Goal: Task Accomplishment & Management: Complete application form

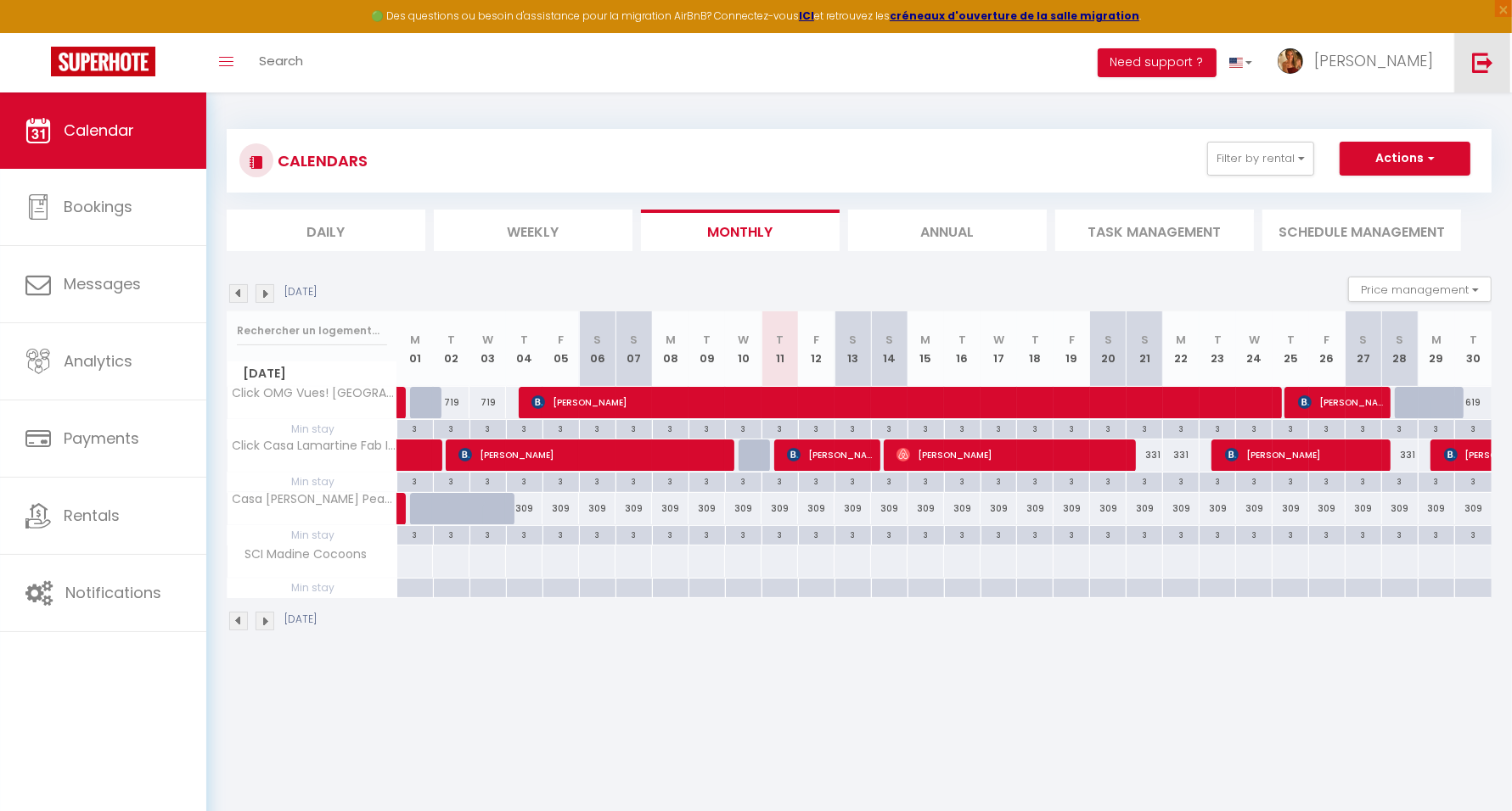
click at [1483, 65] on img at bounding box center [1483, 62] width 21 height 21
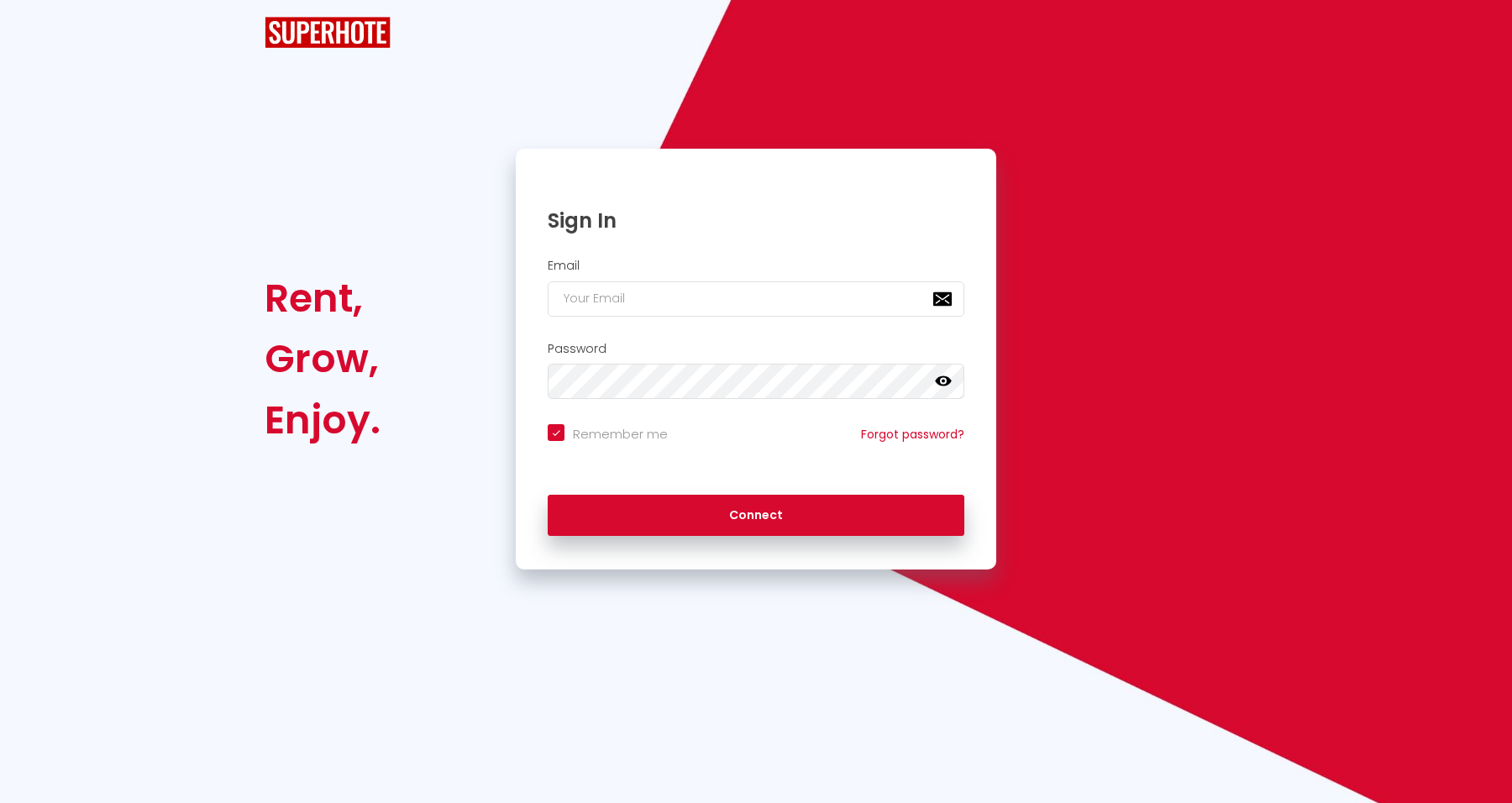
checkbox input "true"
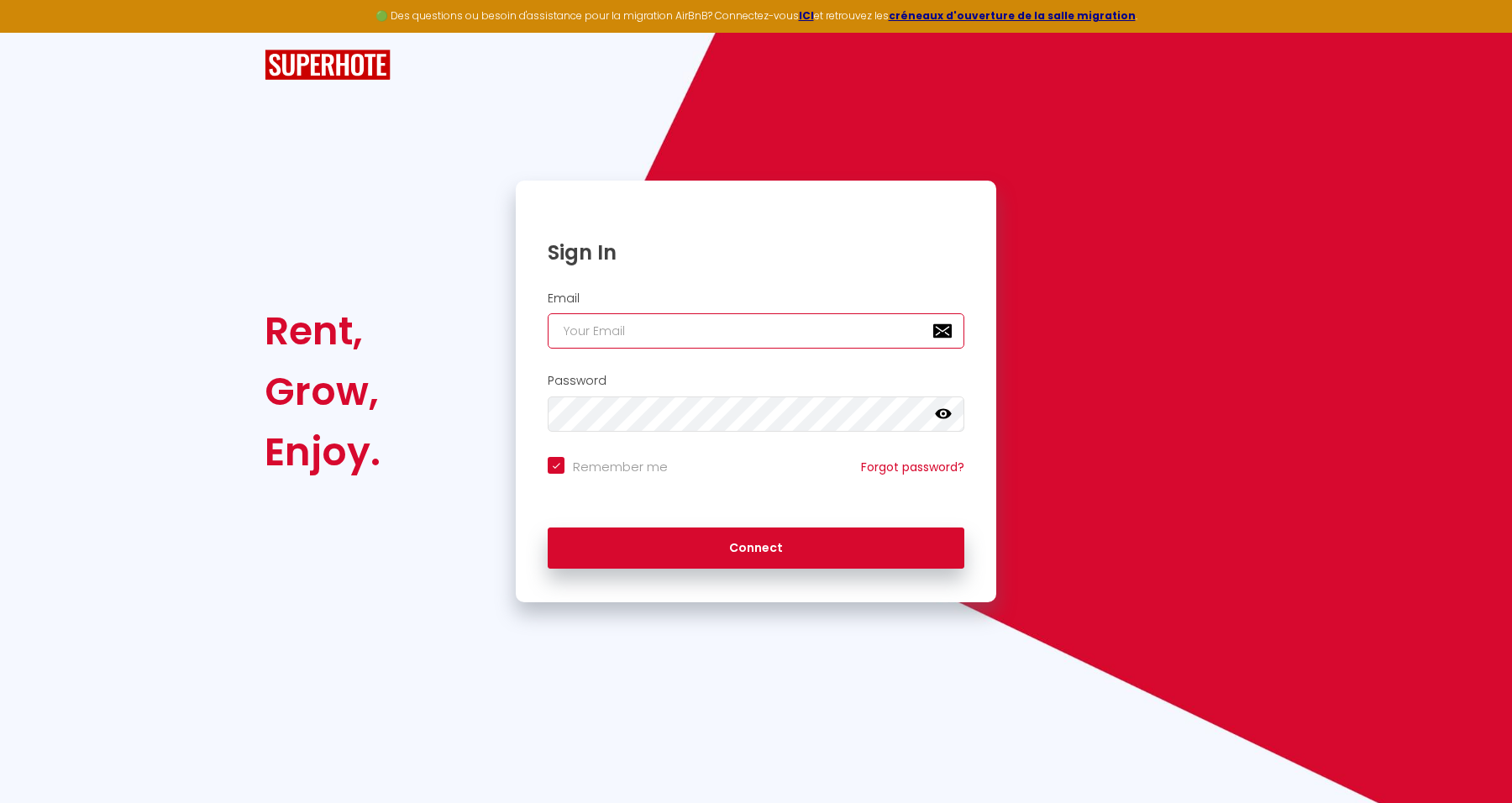
type input "[EMAIL_ADDRESS][DOMAIN_NAME]"
checkbox input "true"
click at [791, 334] on input "[EMAIL_ADDRESS][DOMAIN_NAME]" at bounding box center [756, 331] width 417 height 35
drag, startPoint x: 796, startPoint y: 332, endPoint x: 505, endPoint y: 333, distance: 291.0
click at [505, 333] on div "Sign In Email [EMAIL_ADDRESS][DOMAIN_NAME] Password false Remember me Forgot pa…" at bounding box center [756, 391] width 502 height 422
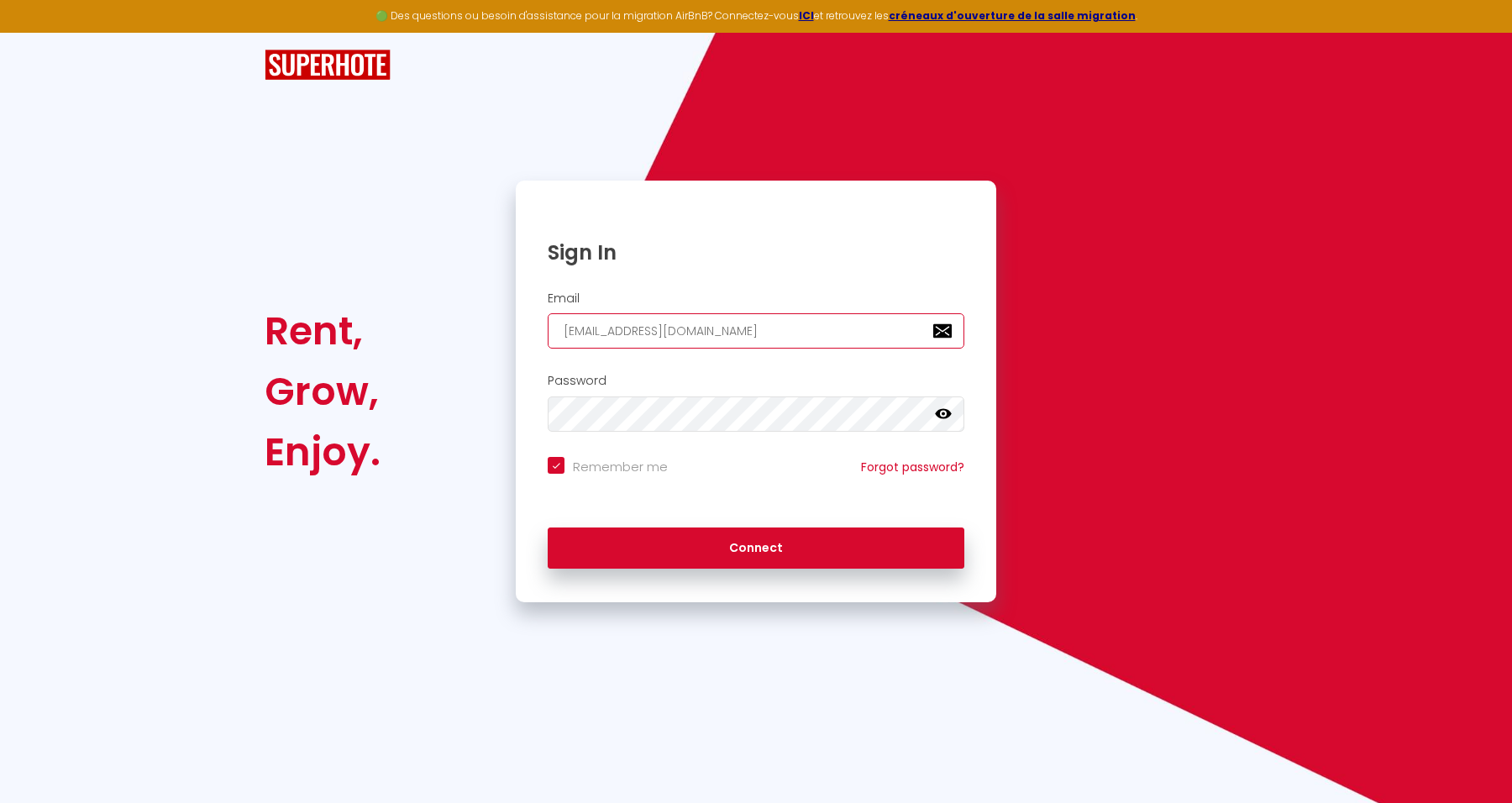
paste input "[EMAIL_ADDRESS][DOMAIN_NAME]"
type input "[EMAIL_ADDRESS][DOMAIN_NAME]"
checkbox input "true"
click at [682, 329] on input "[EMAIL_ADDRESS][DOMAIN_NAME]" at bounding box center [756, 331] width 417 height 35
type input "[EMAIL_ADDRESS][DOMAIN_NAME]"
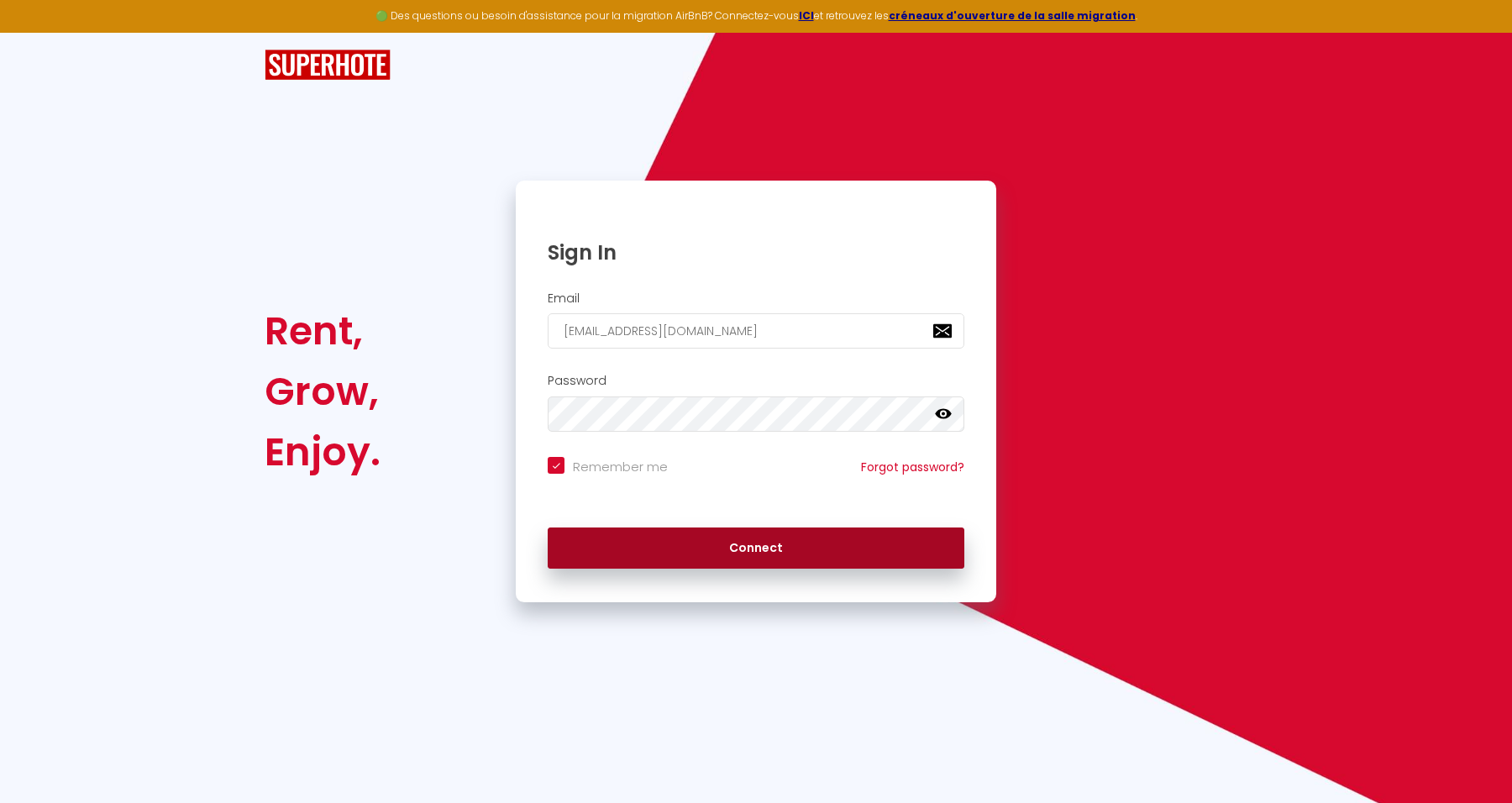
click at [828, 546] on button "Connect" at bounding box center [756, 549] width 417 height 42
checkbox input "true"
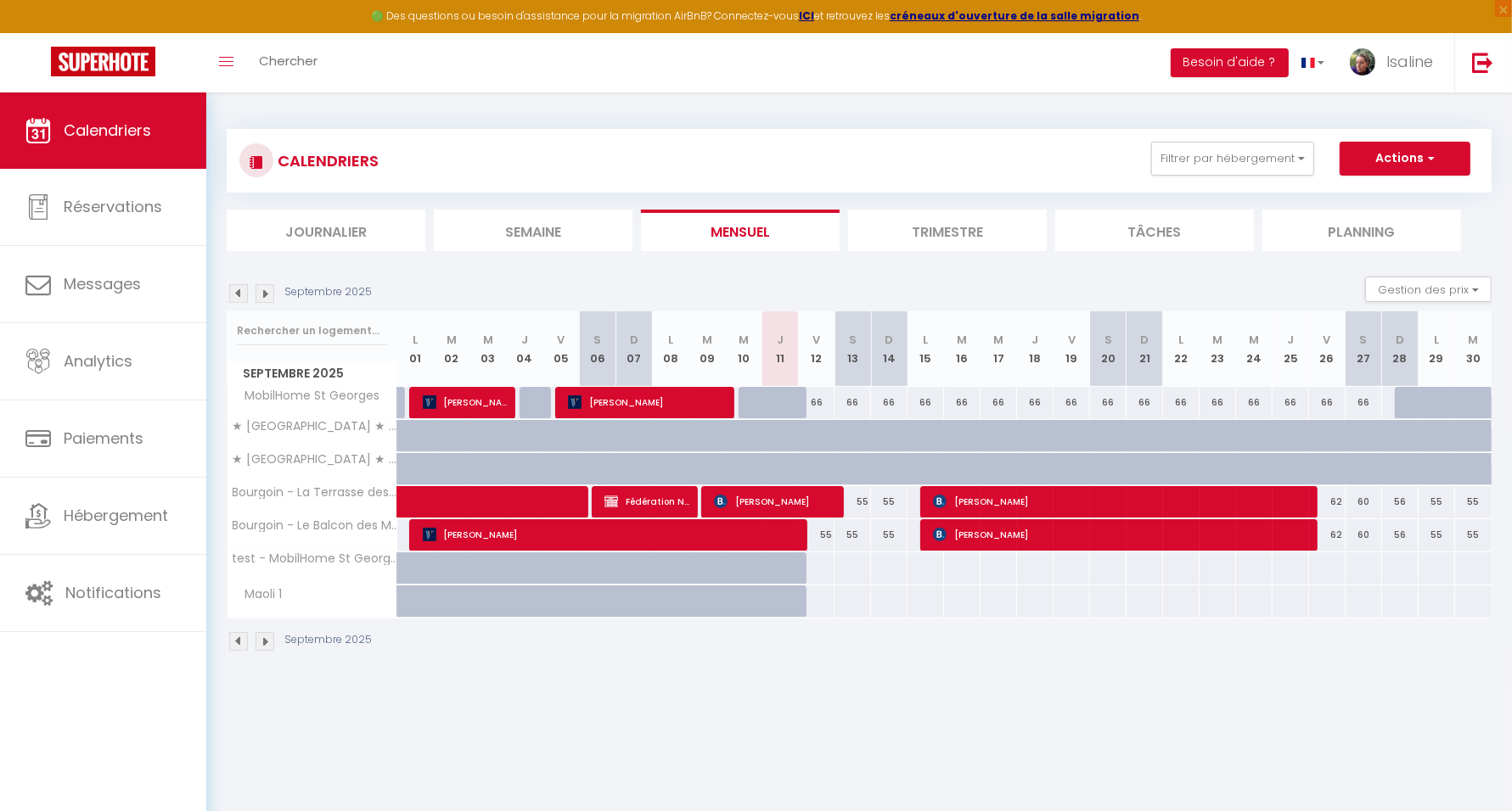
click at [270, 297] on img at bounding box center [265, 294] width 19 height 19
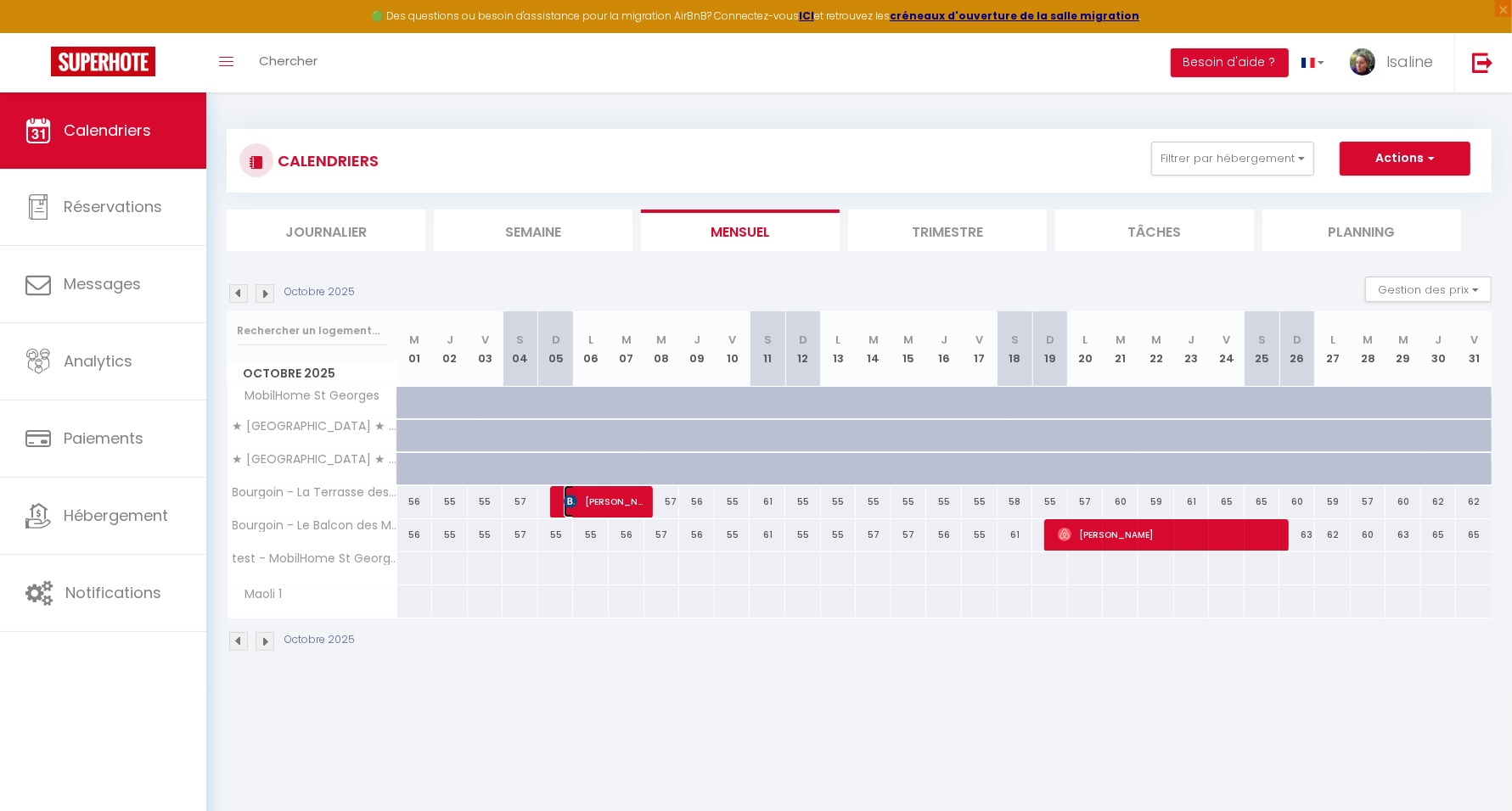
click at [576, 497] on img at bounding box center [571, 502] width 14 height 14
select select "KO"
select select "1"
select select "0"
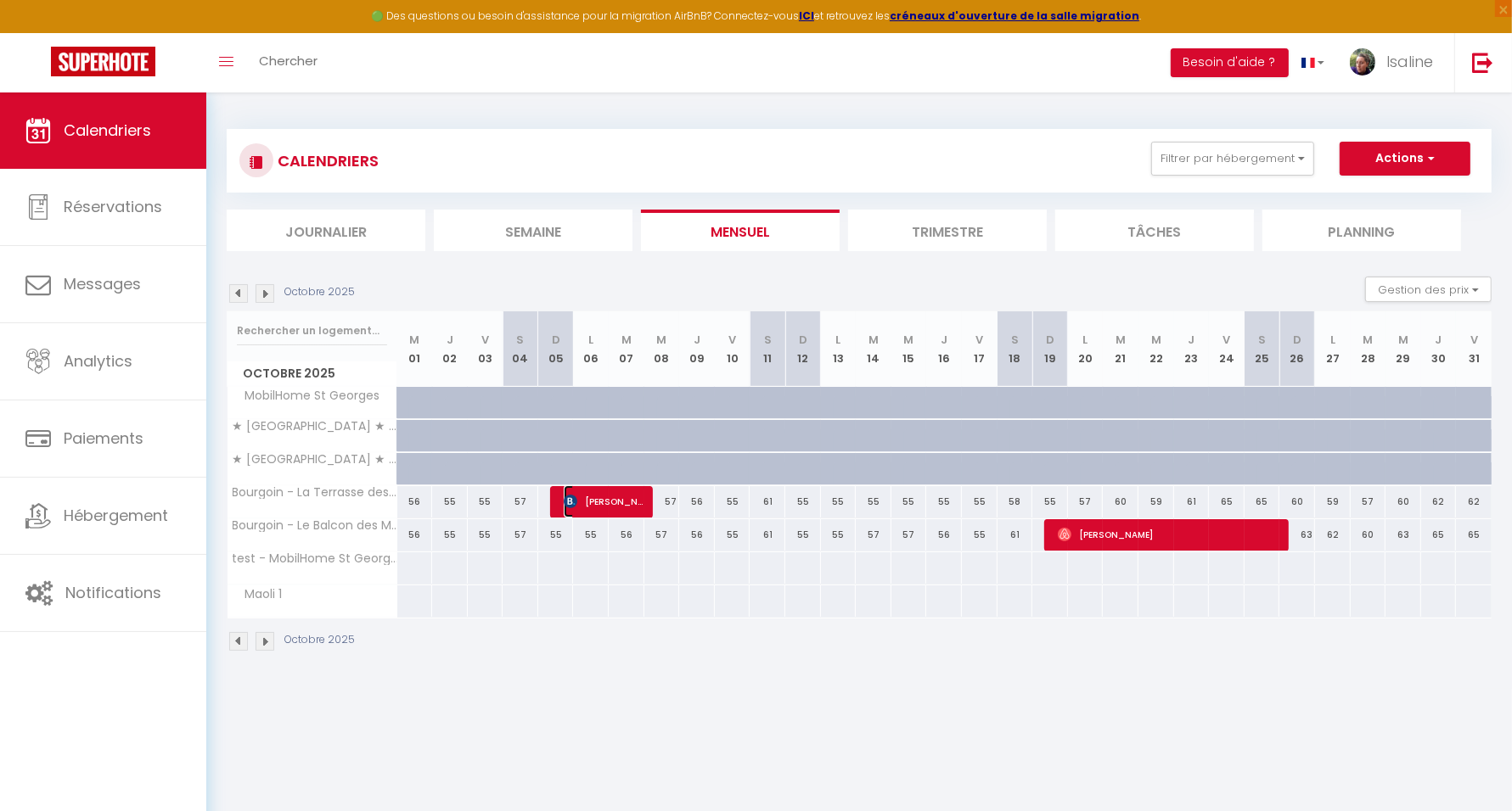
select select "1"
select select
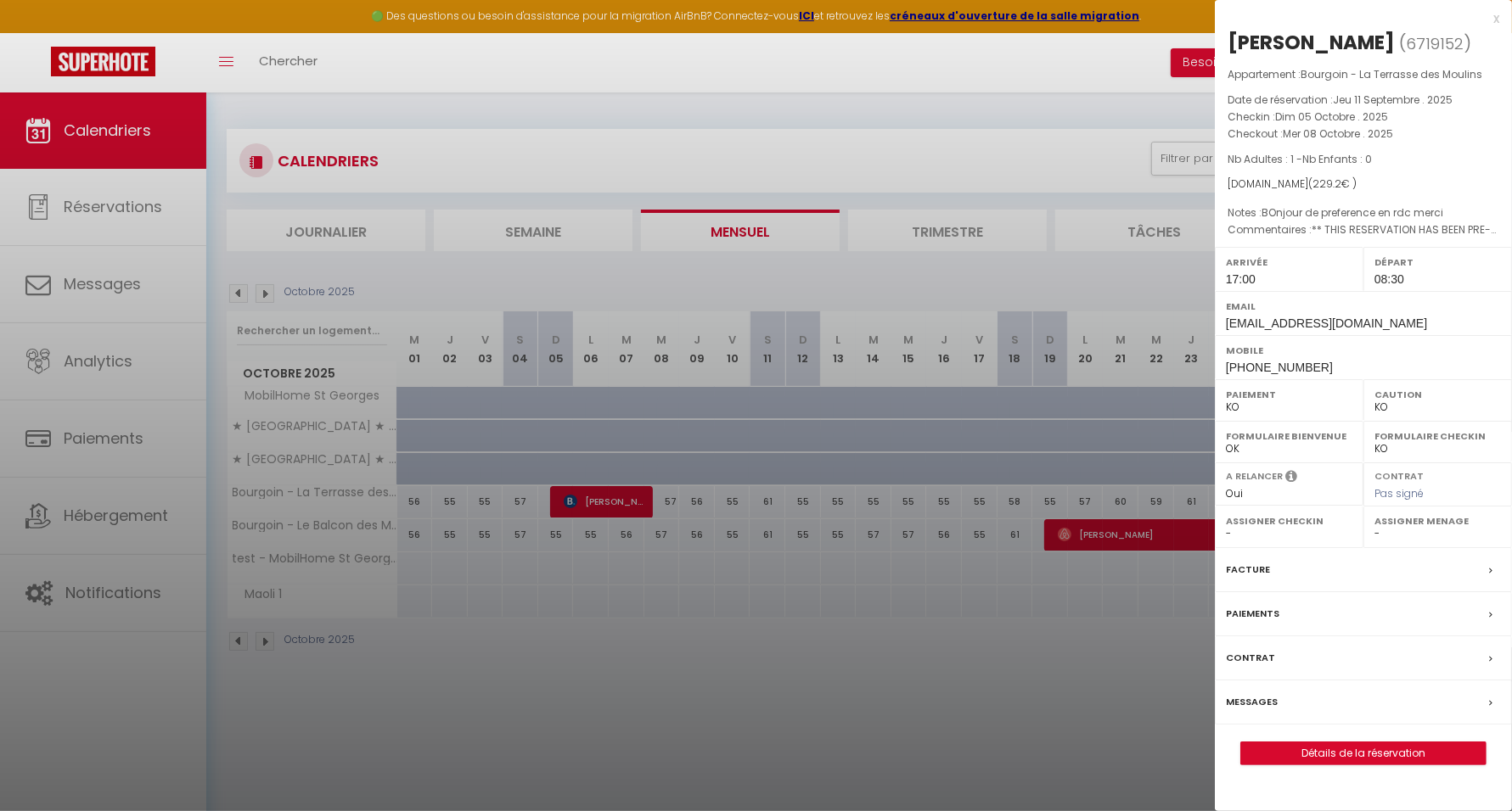
click at [1283, 208] on span "BOnjour de preference en rdc merci" at bounding box center [1352, 212] width 182 height 14
click at [1379, 207] on span "BOnjour de preference en rdc merci" at bounding box center [1352, 212] width 182 height 14
drag, startPoint x: 1379, startPoint y: 207, endPoint x: 1424, endPoint y: 204, distance: 45.1
click at [1424, 205] on span "BOnjour de preference en rdc merci" at bounding box center [1352, 212] width 182 height 14
drag, startPoint x: 1451, startPoint y: 213, endPoint x: 1265, endPoint y: 174, distance: 190.0
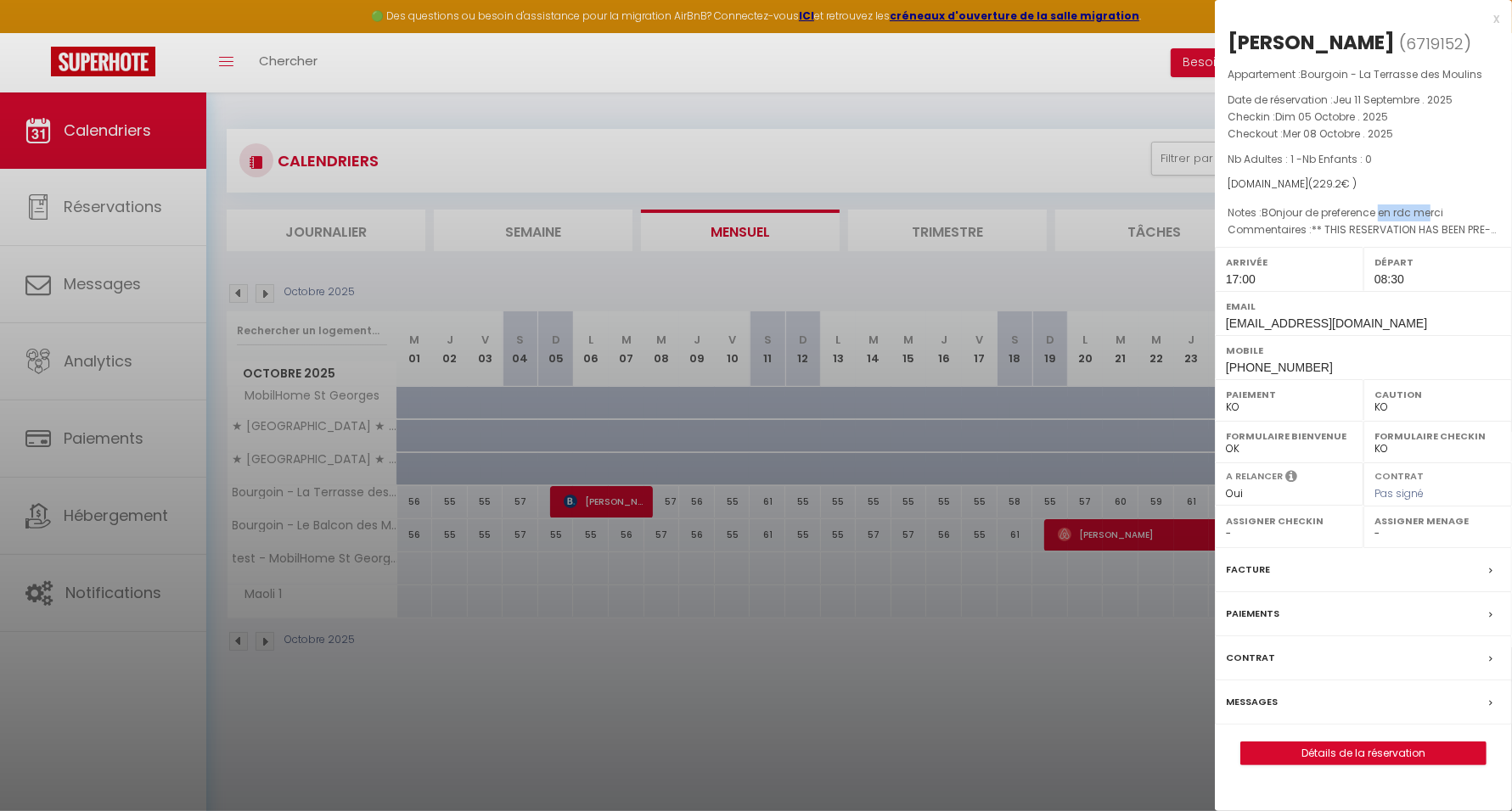
click at [1265, 174] on div "Appartement : Bourgoin - La Terrasse des Moulins Date de réservation : [DATE] .…" at bounding box center [1364, 153] width 298 height 173
click at [1374, 751] on link "Détails de la réservation" at bounding box center [1364, 754] width 244 height 22
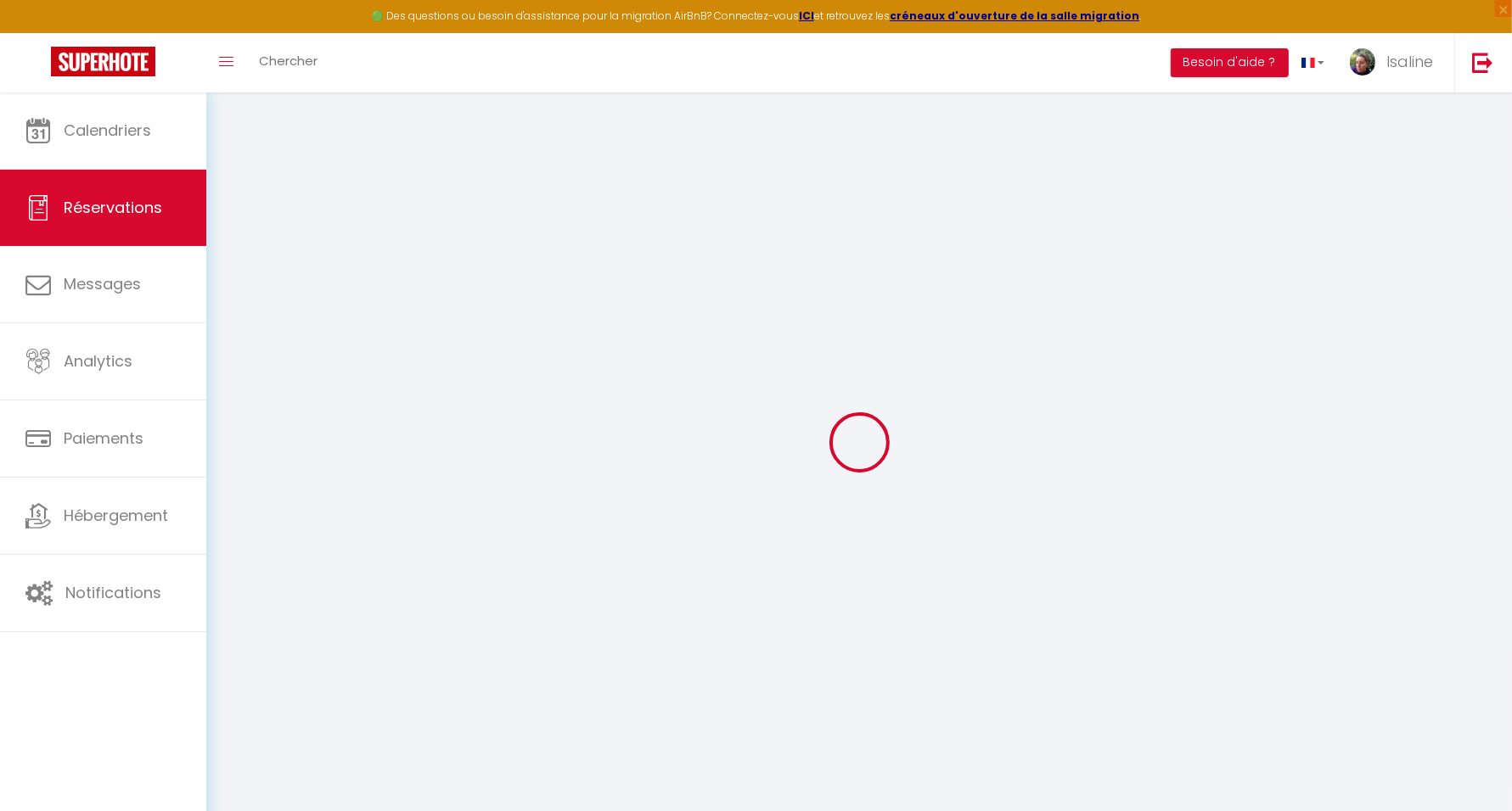
type input "Mohoubi"
type input "[PERSON_NAME]"
type input "[EMAIL_ADDRESS][DOMAIN_NAME]"
type input "[PHONE_NUMBER]"
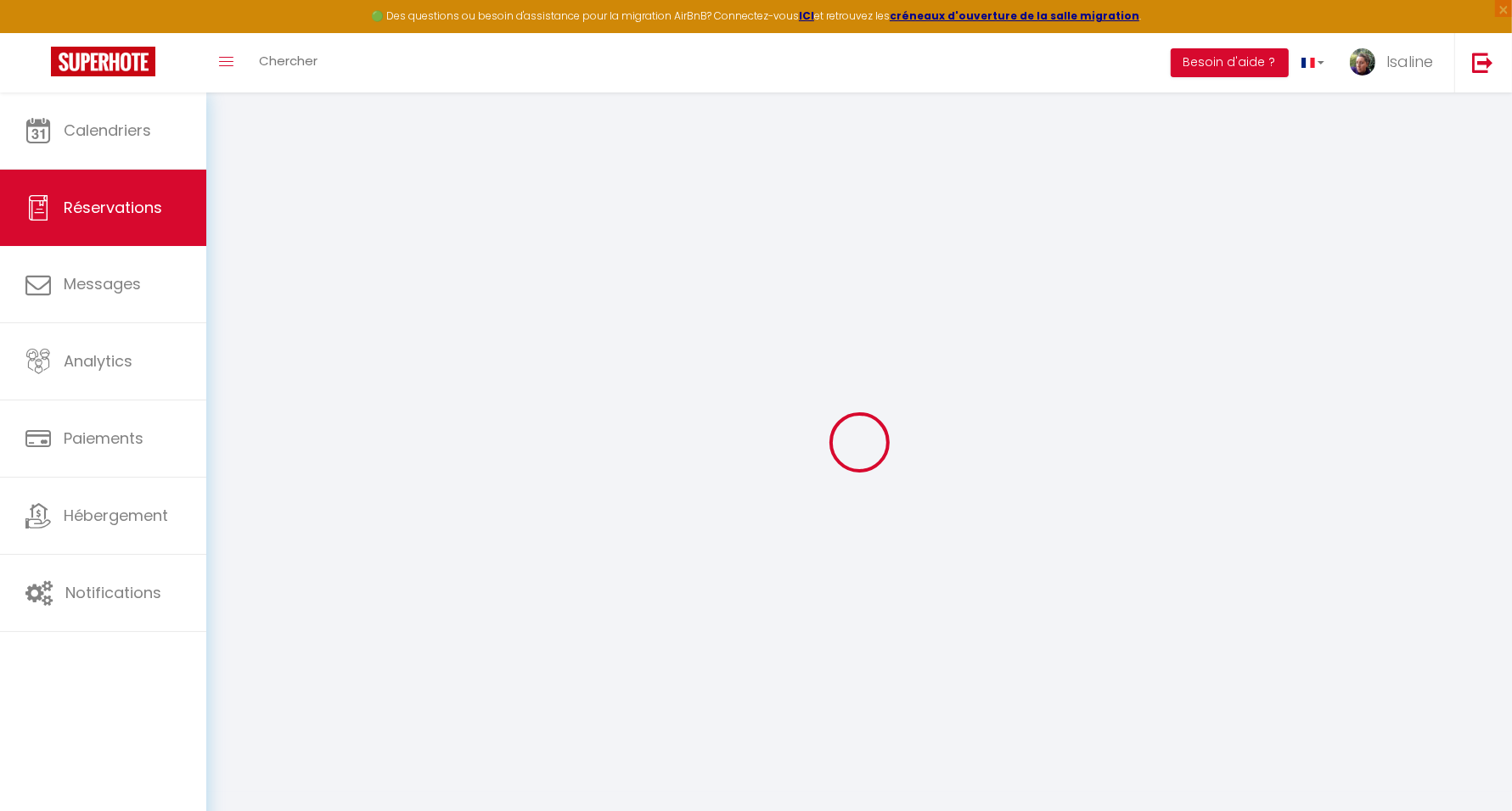
type input "[PHONE_NUMBER]"
type input "30300"
type input "1 Des Tilleuls"
type input "Jonquieres st vincent"
select select "FR"
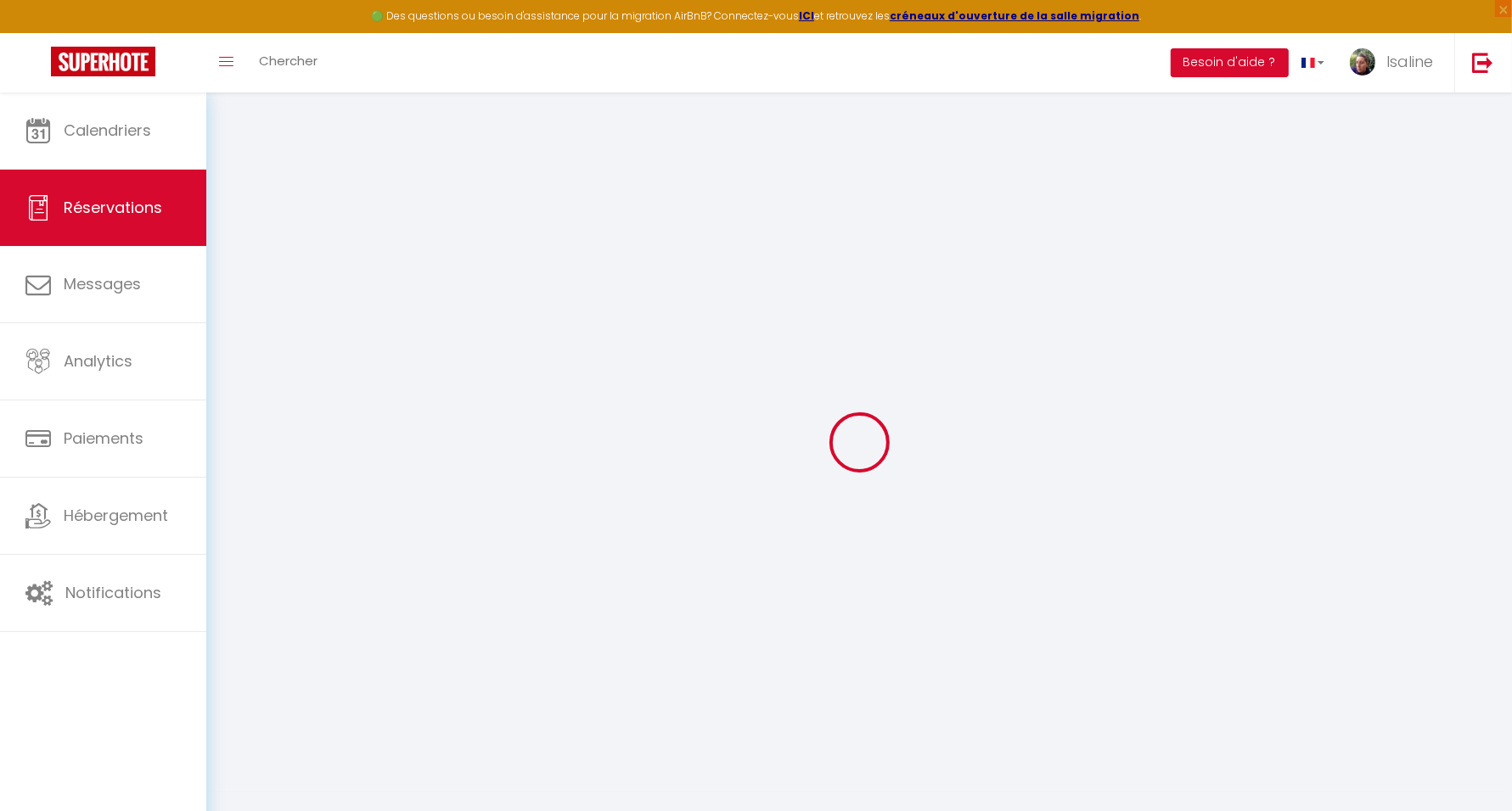
type input "33.45"
type input "3.21"
select select "389"
select select "2"
select select
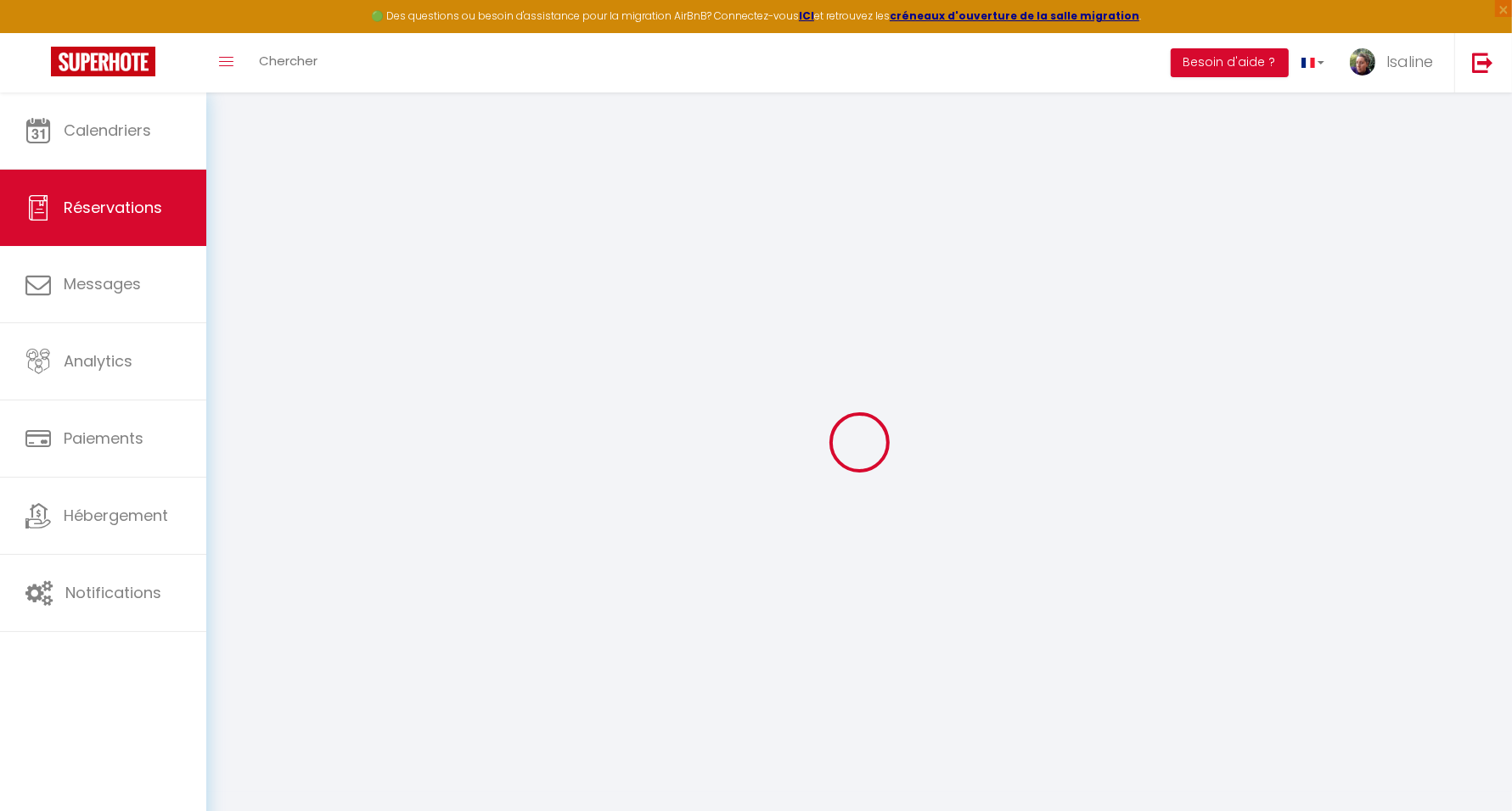
select select
type input "1"
select select "10"
select select
type input "188"
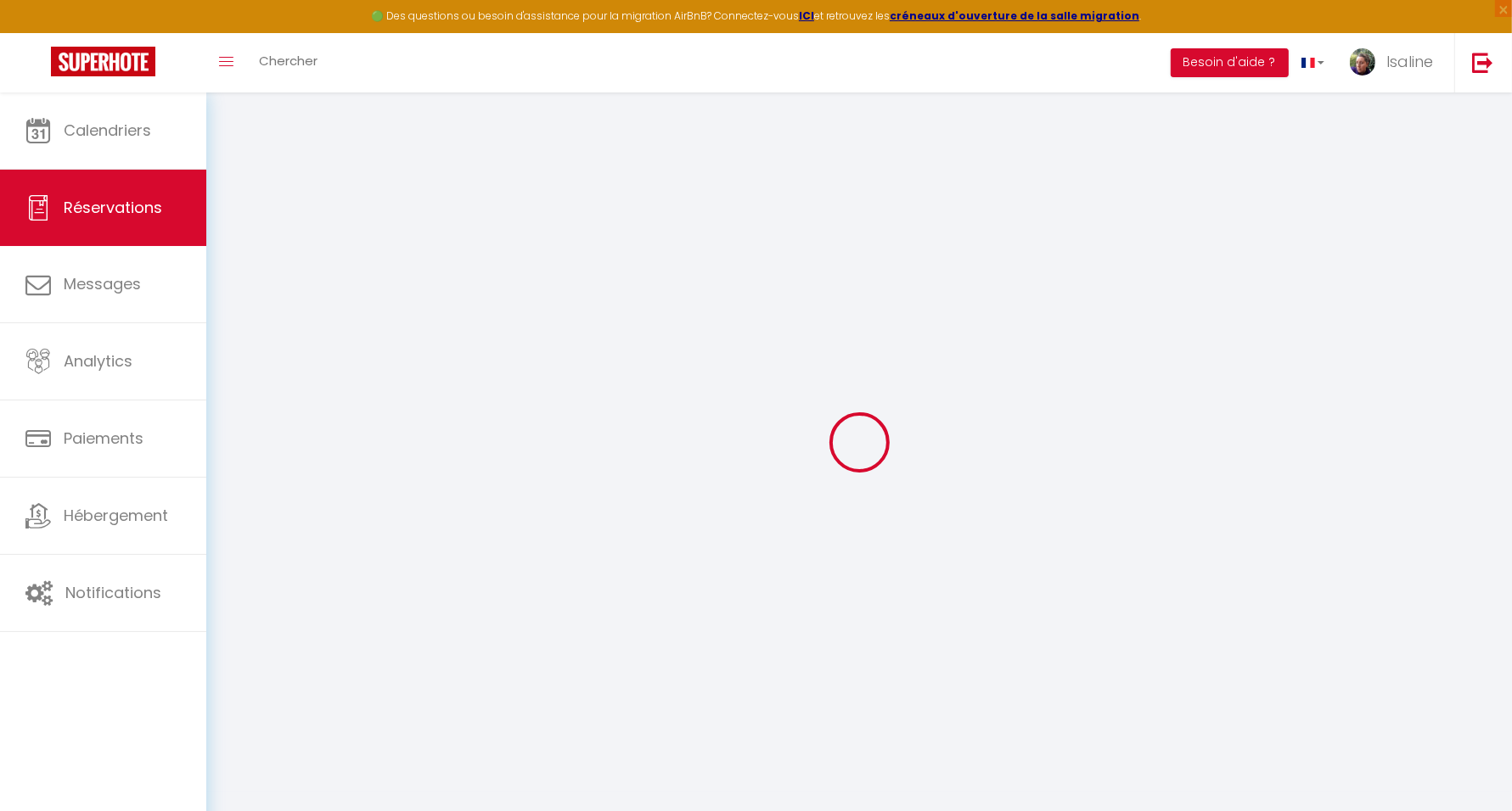
checkbox input "false"
type input "229.2"
select select "2"
type input "28"
type input "10"
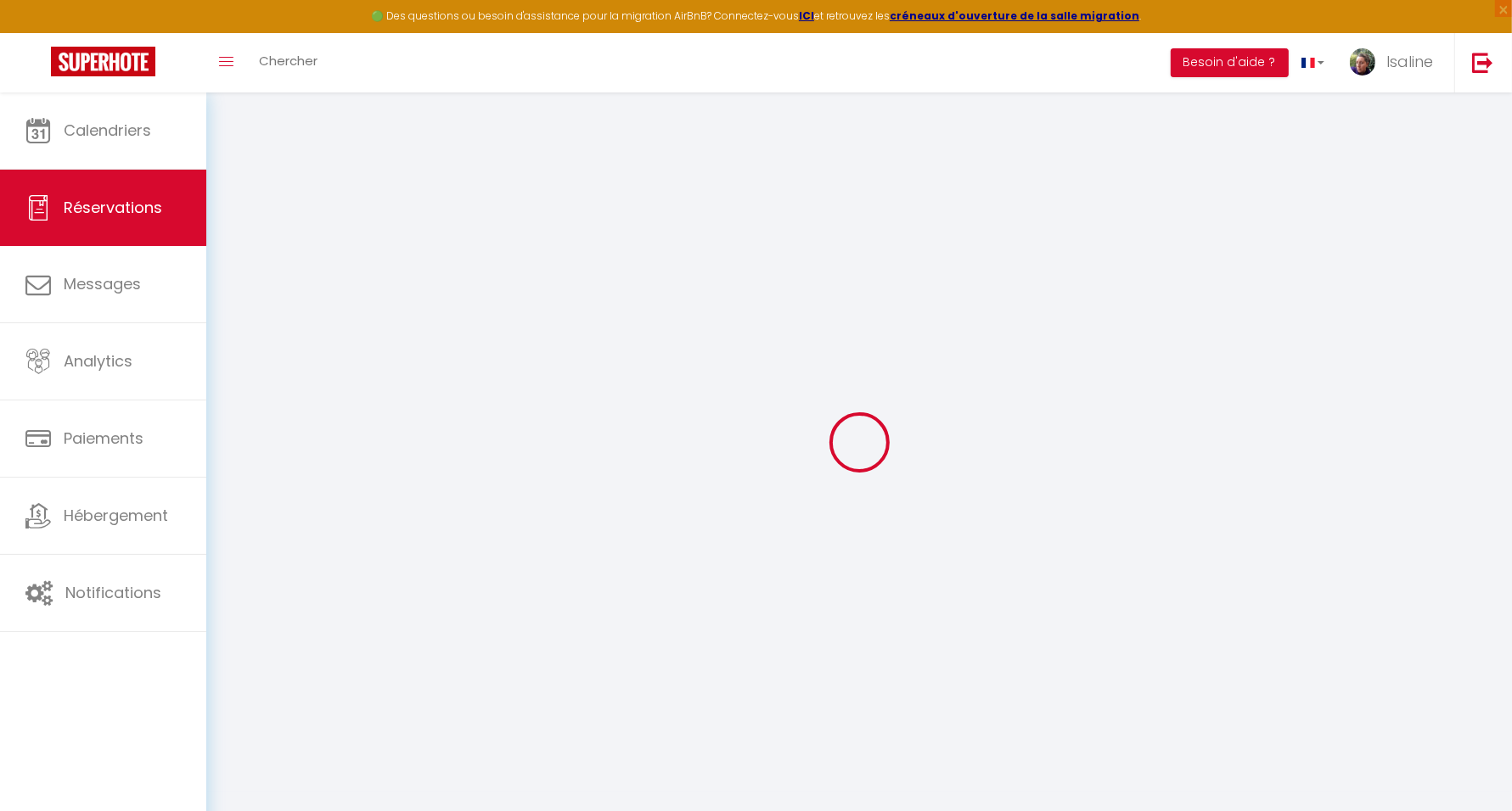
type input "0"
select select
select select "14"
checkbox input "false"
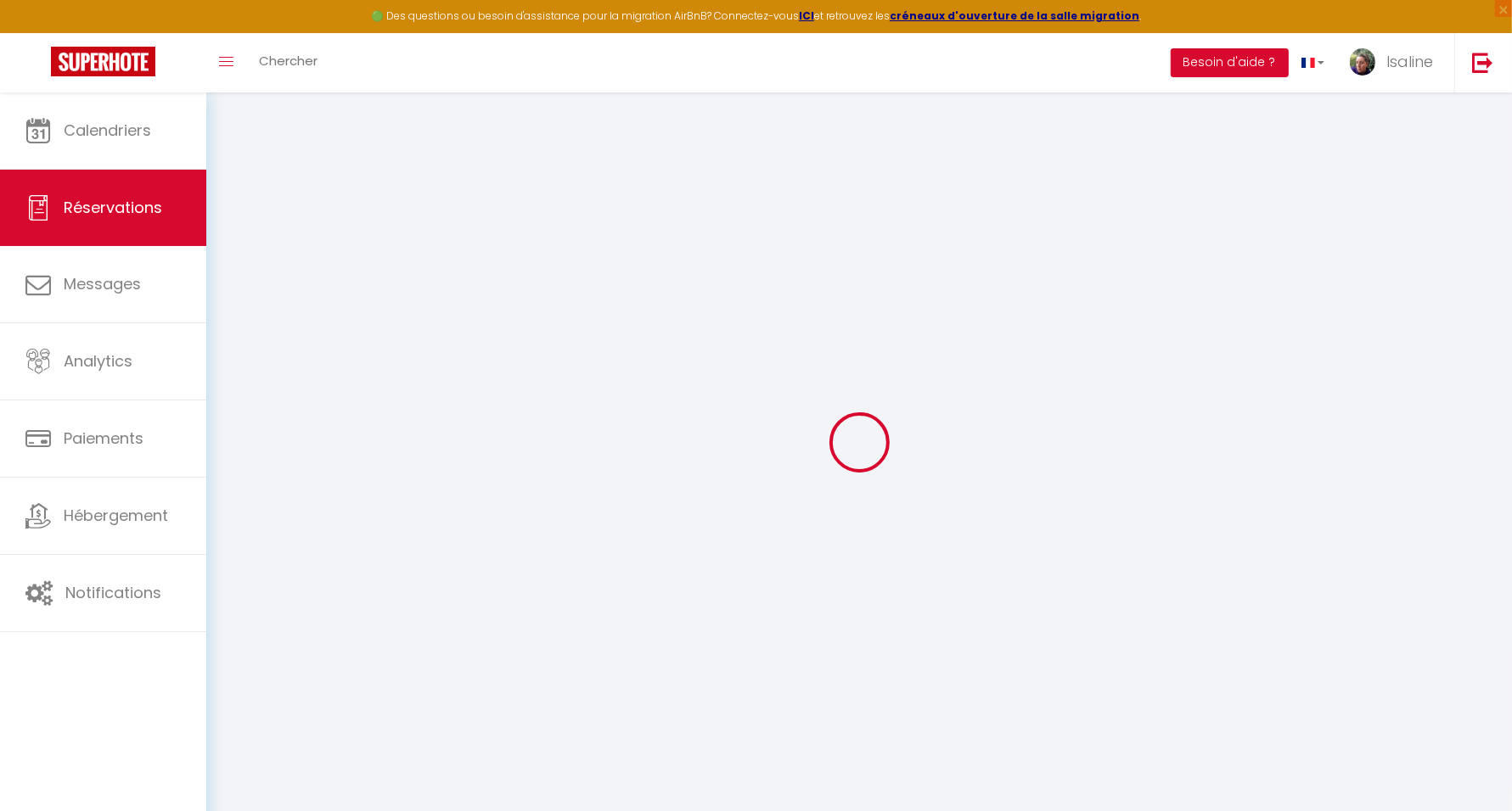
select select
checkbox input "false"
select select
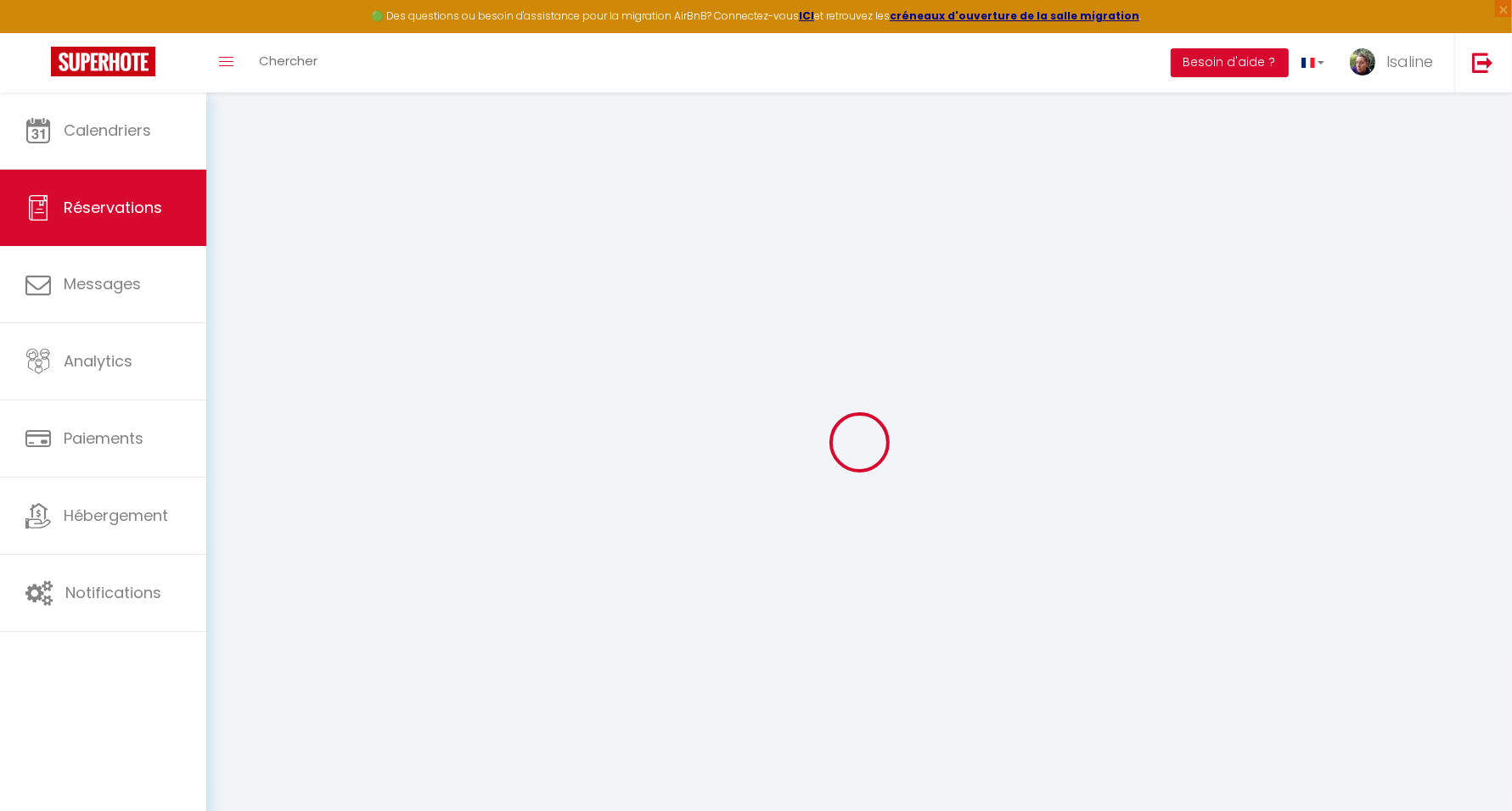
checkbox input "false"
type voyageur0 "** THIS RESERVATION HAS BEEN PRE-PAID ** BOOKING NOTE : Payment charge is EUR 3…"
type textarea "BOnjour de preference en rdc merci"
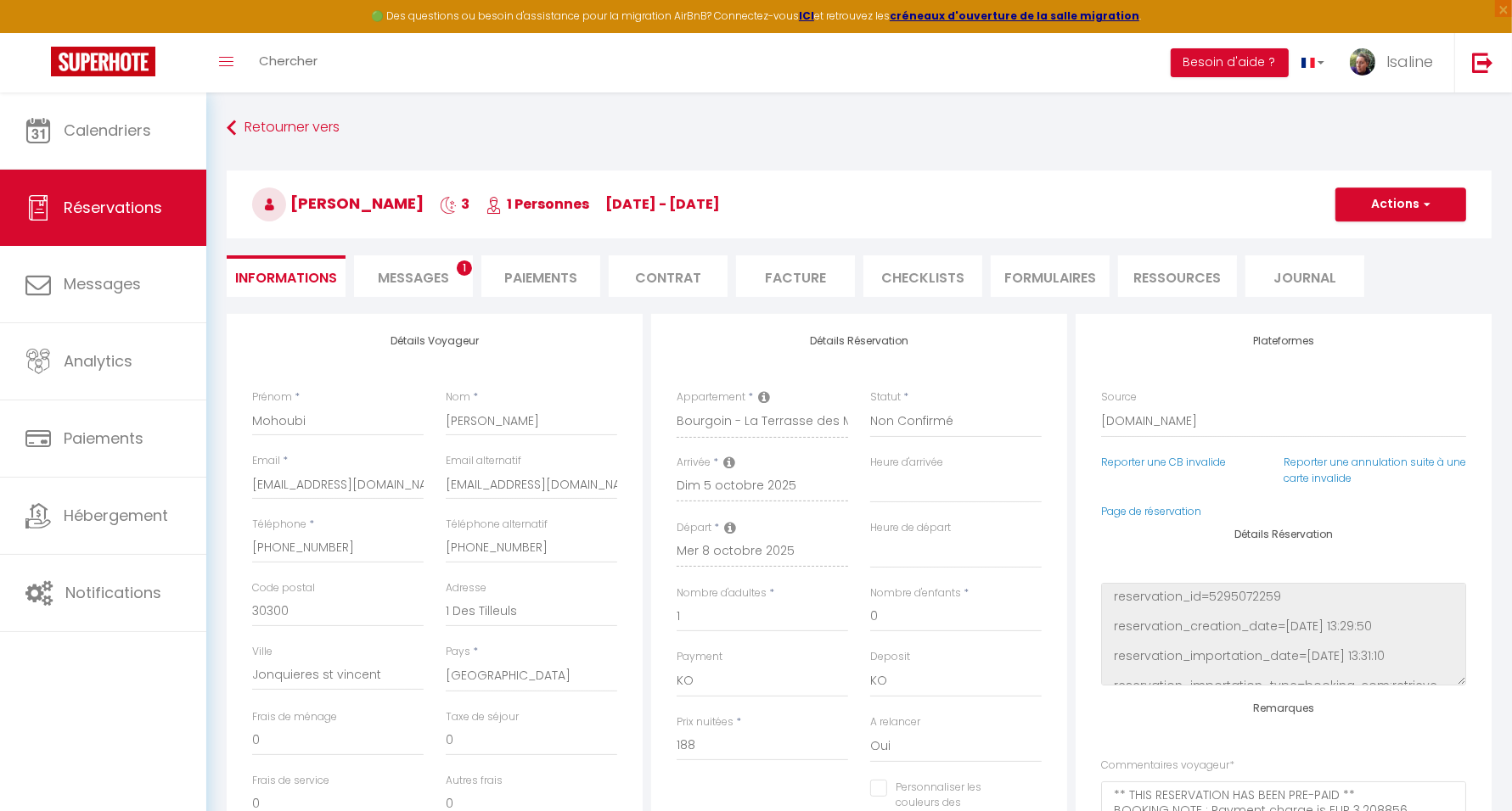
type input "35"
type input "6.2"
select select
checkbox input "false"
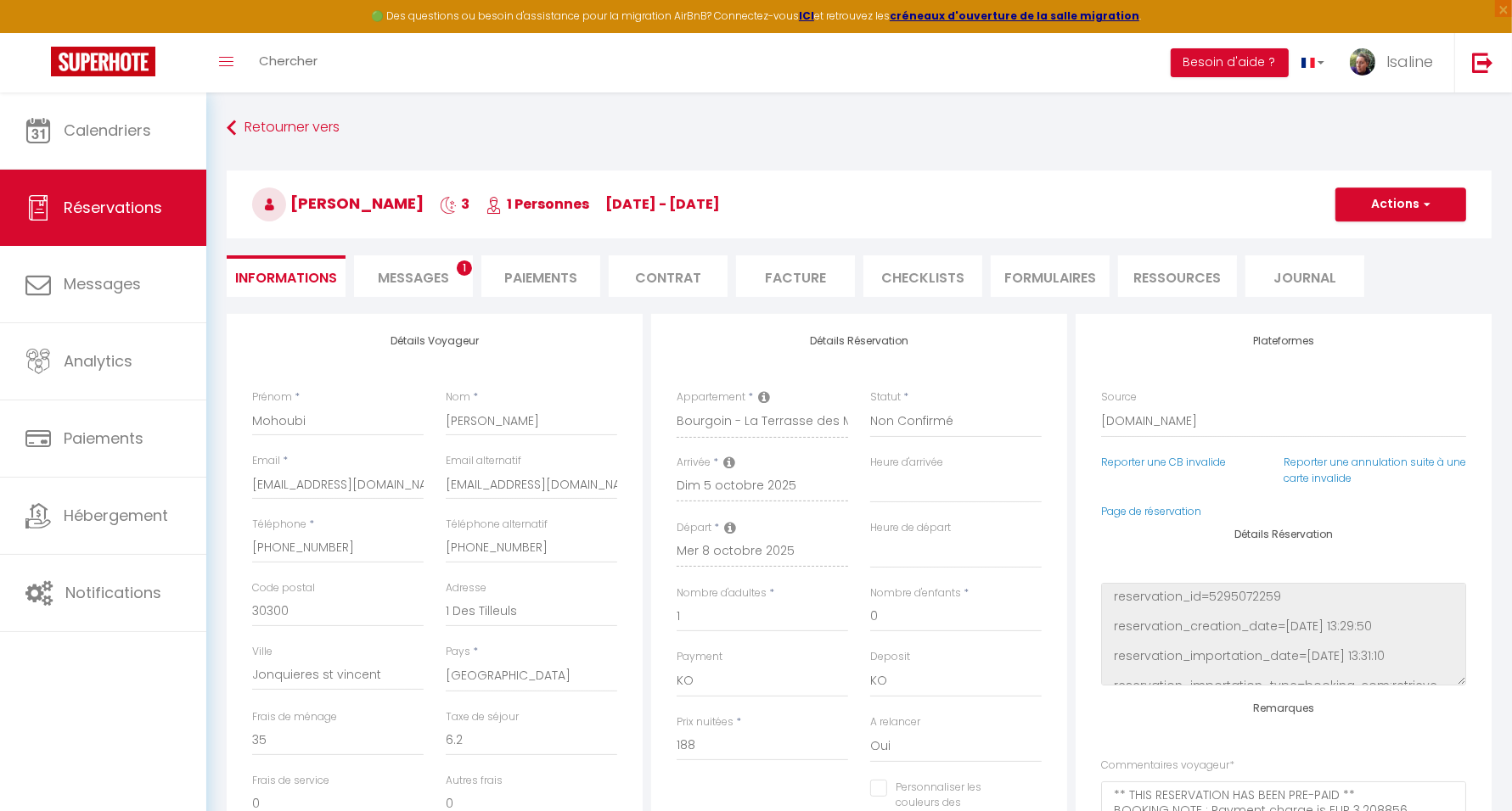
select select "17:00"
select select "08:30"
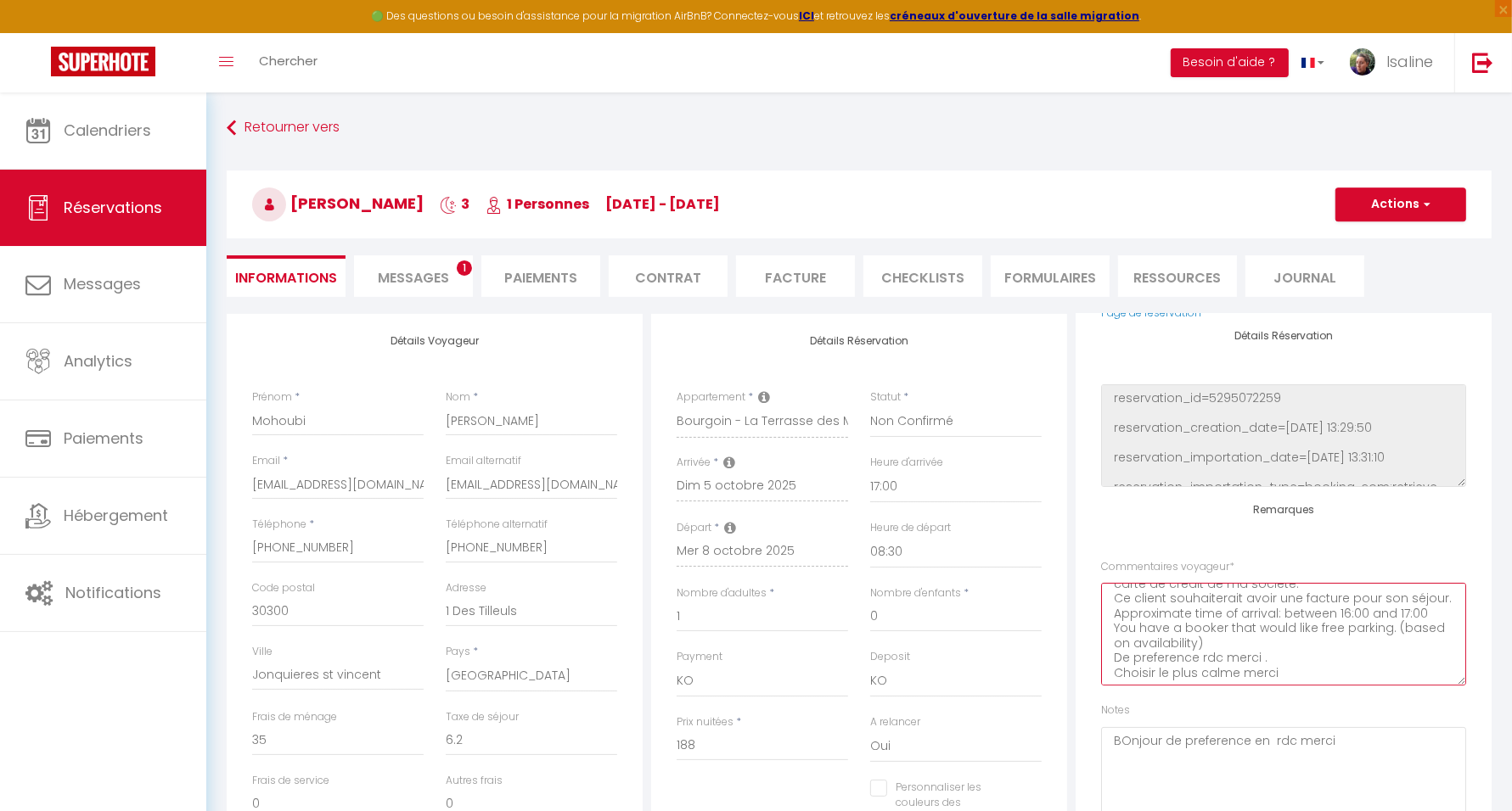
scroll to position [74, 0]
click at [1302, 756] on textarea "BOnjour de preference en rdc merci" at bounding box center [1283, 778] width 365 height 103
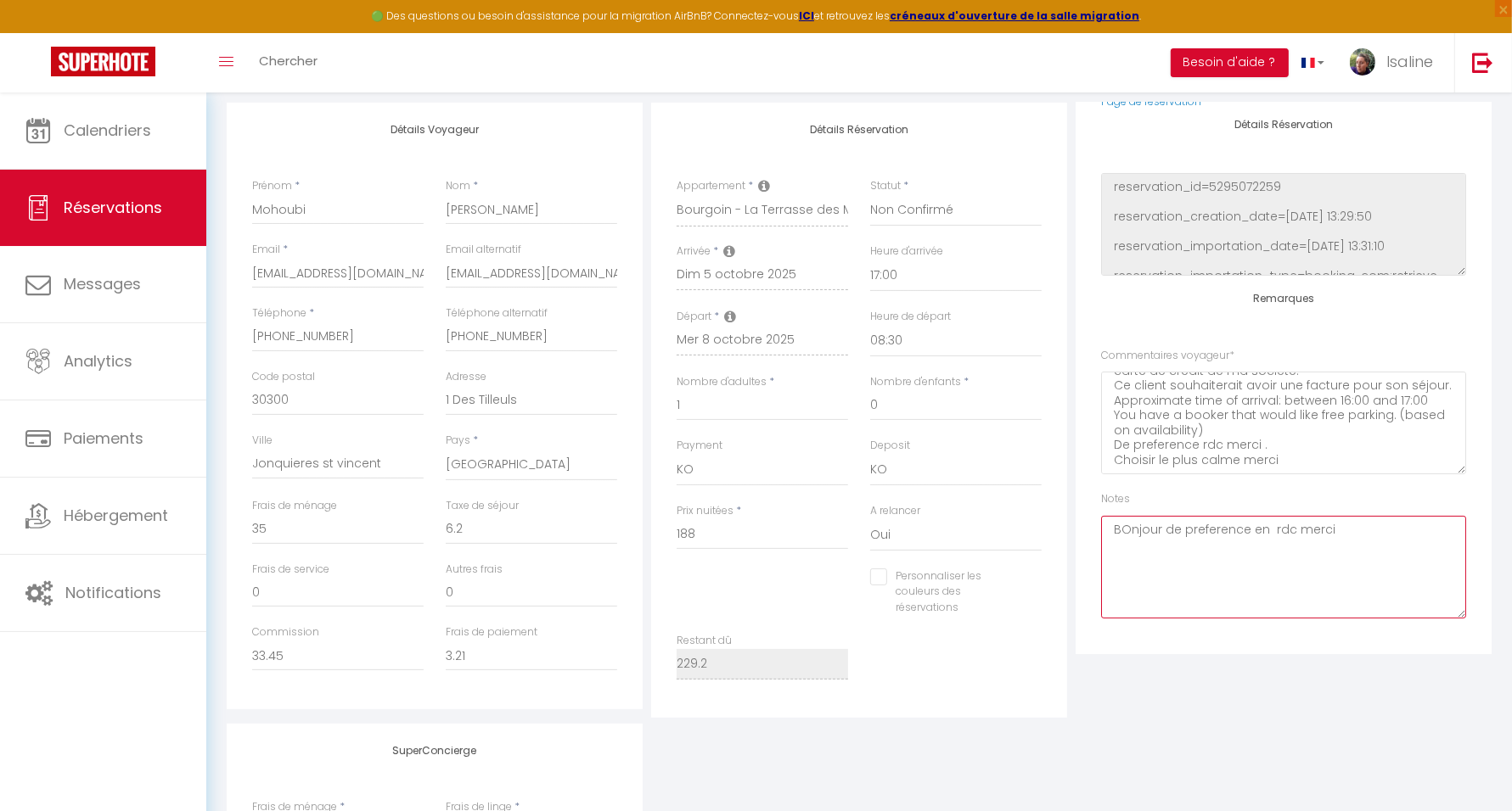
scroll to position [213, 0]
click at [1364, 564] on textarea "BOnjour de preference en rdc merci" at bounding box center [1283, 567] width 365 height 103
type textarea "BOnjour de preference en rdc merci"
click at [922, 277] on select "00:00 00:30 01:00 01:30 02:00 02:30 03:00 03:30 04:00 04:30 05:00 05:30 06:00 0…" at bounding box center [956, 275] width 172 height 33
select select "16:00"
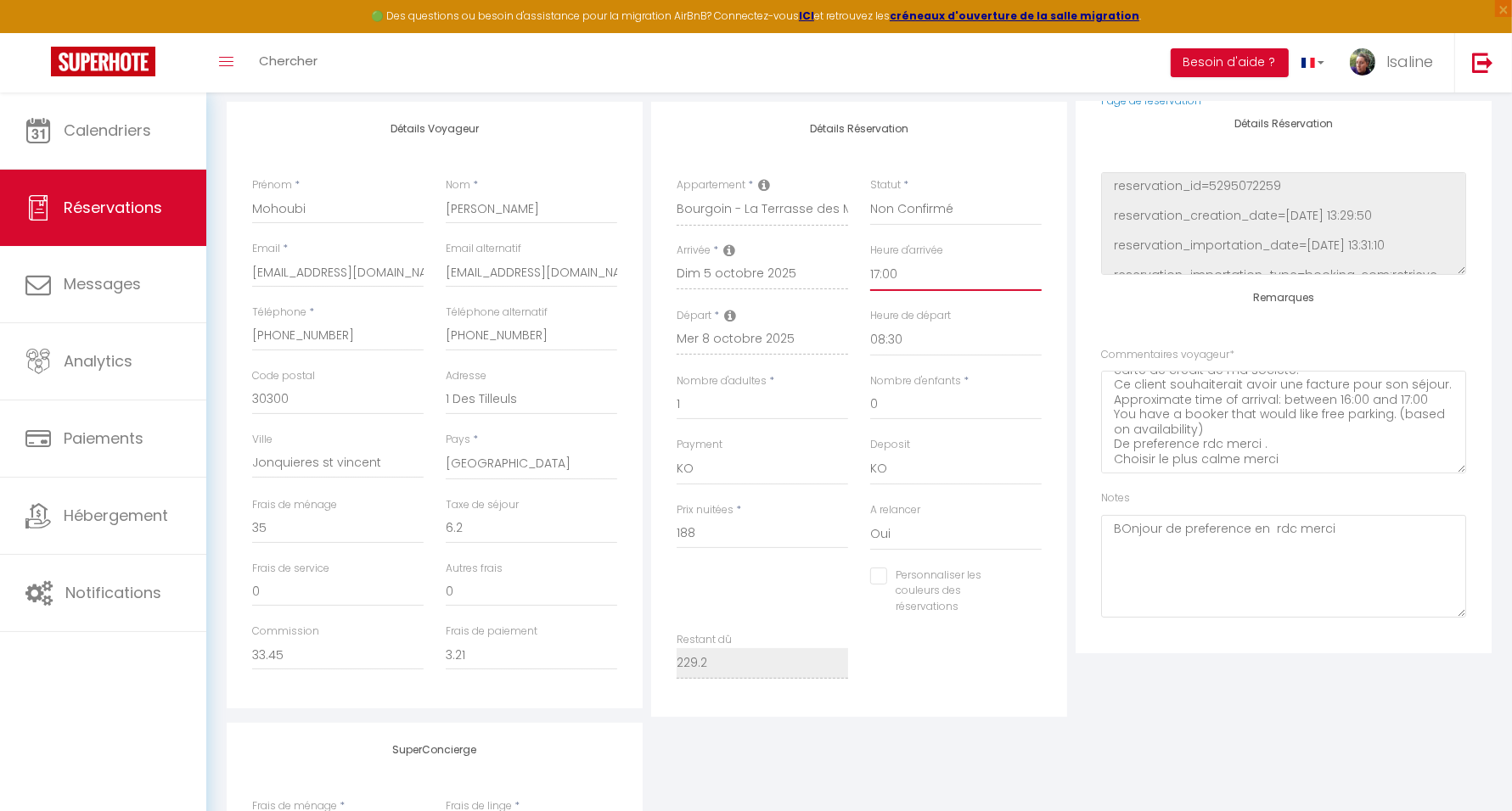
click at [870, 259] on select "00:00 00:30 01:00 01:30 02:00 02:30 03:00 03:30 04:00 04:30 05:00 05:30 06:00 0…" at bounding box center [956, 275] width 172 height 33
checkbox input "false"
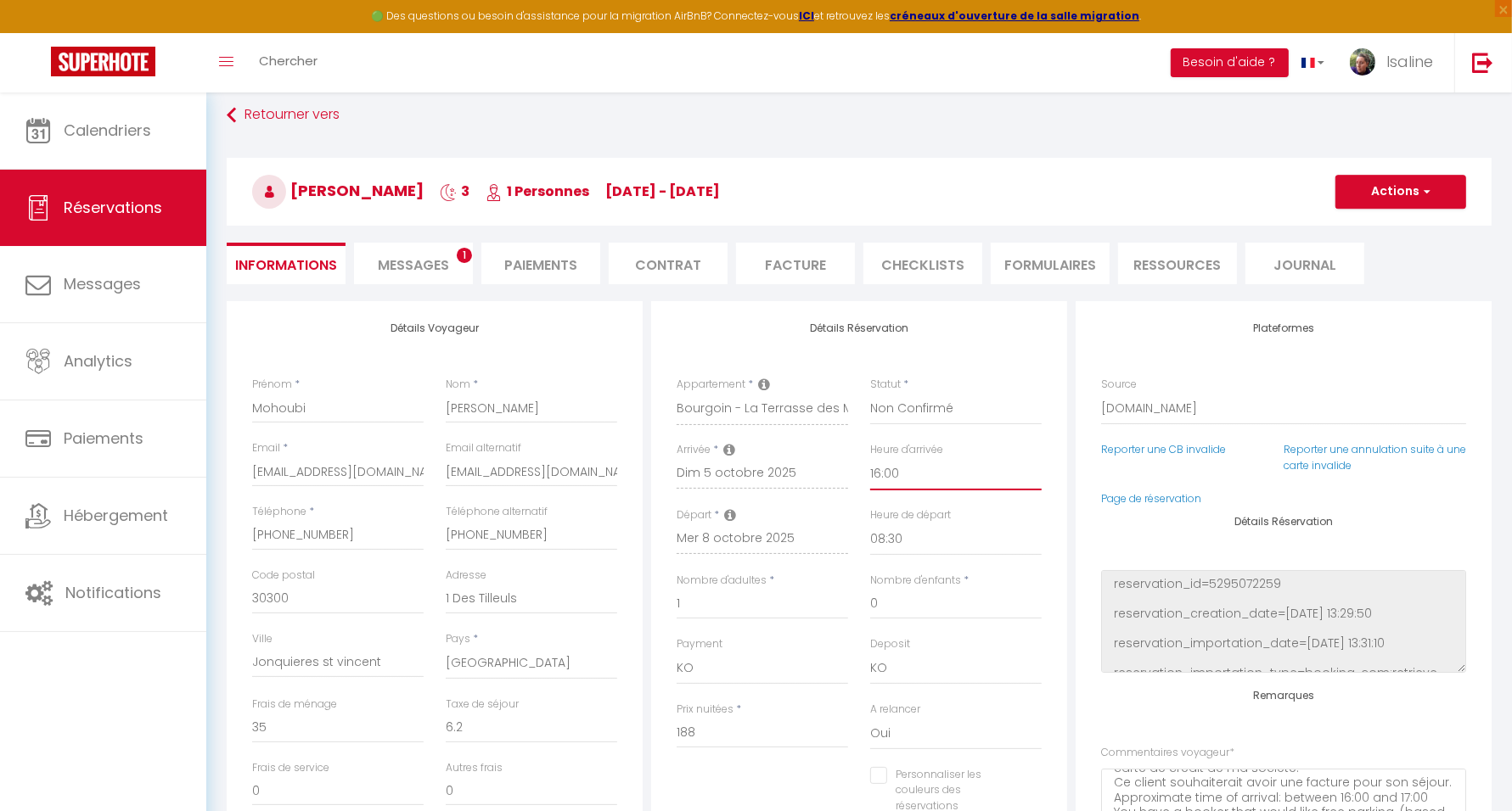
scroll to position [0, 0]
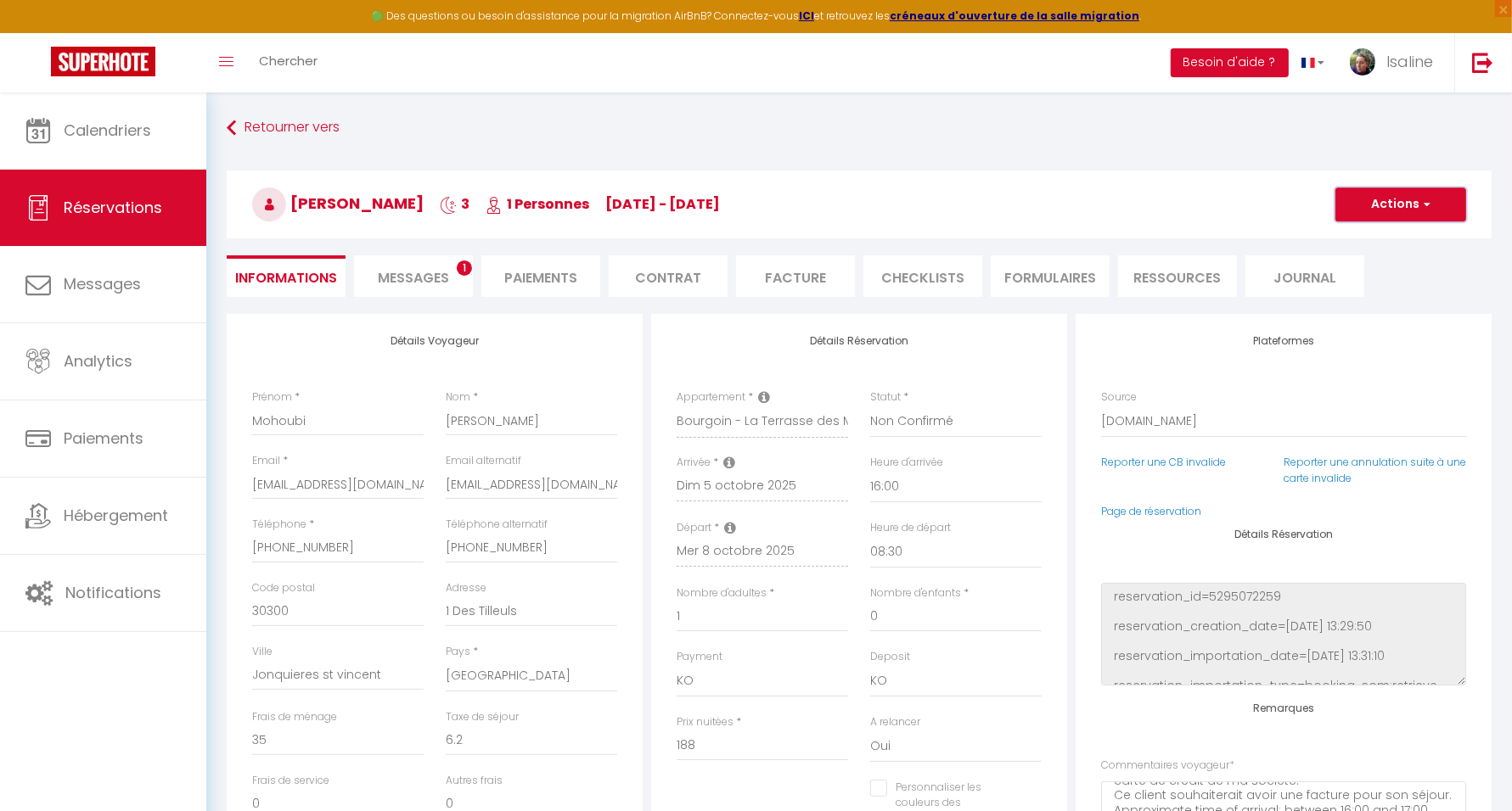
click at [1415, 201] on button "Actions" at bounding box center [1401, 204] width 131 height 34
click at [1393, 241] on link "Enregistrer" at bounding box center [1384, 242] width 134 height 22
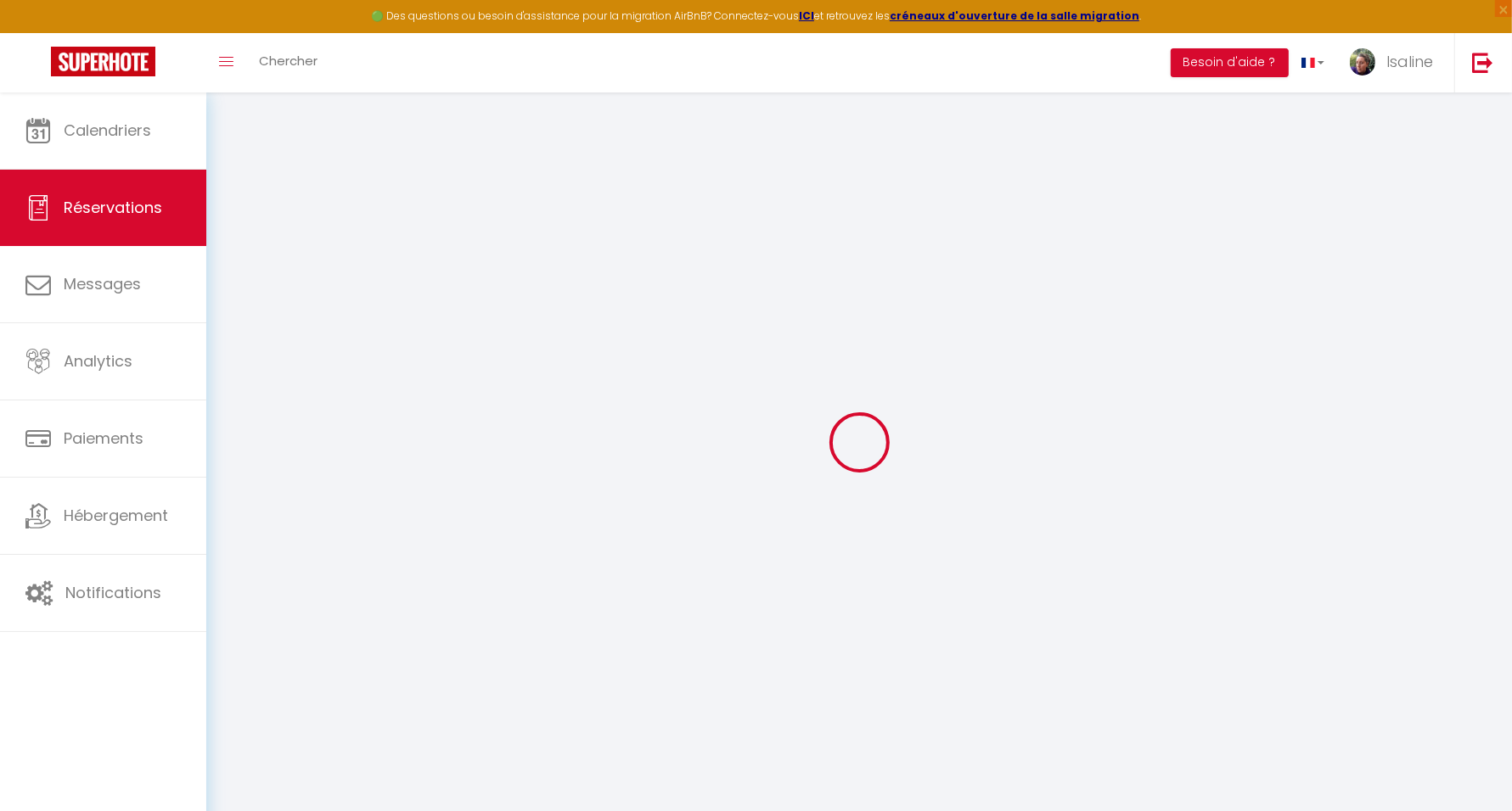
select select "not_cancelled"
